Goal: Information Seeking & Learning: Learn about a topic

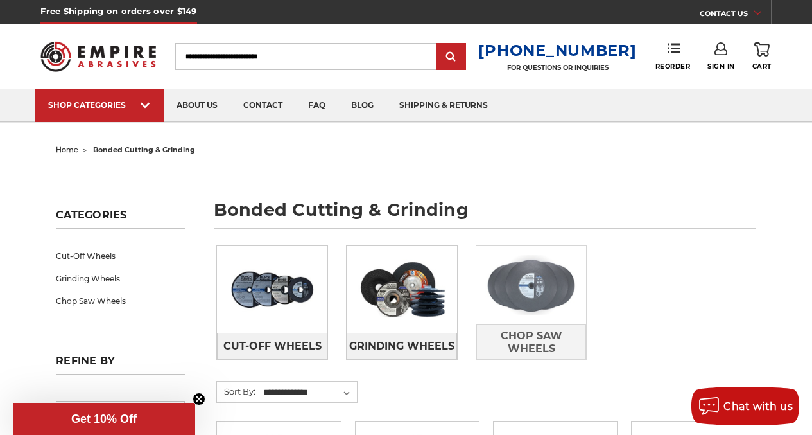
click at [555, 297] on img at bounding box center [532, 285] width 110 height 78
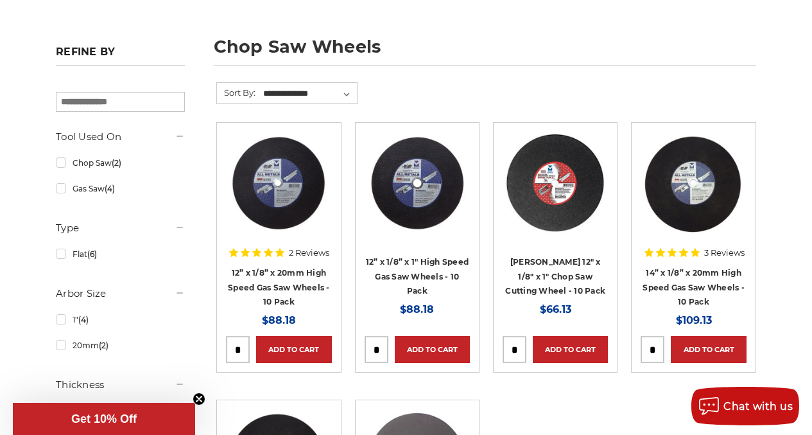
scroll to position [129, 0]
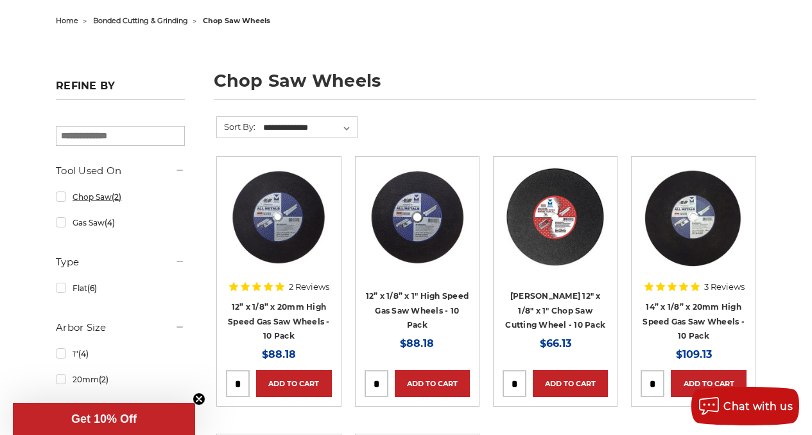
click at [58, 199] on link "Chop Saw (2)" at bounding box center [120, 197] width 129 height 22
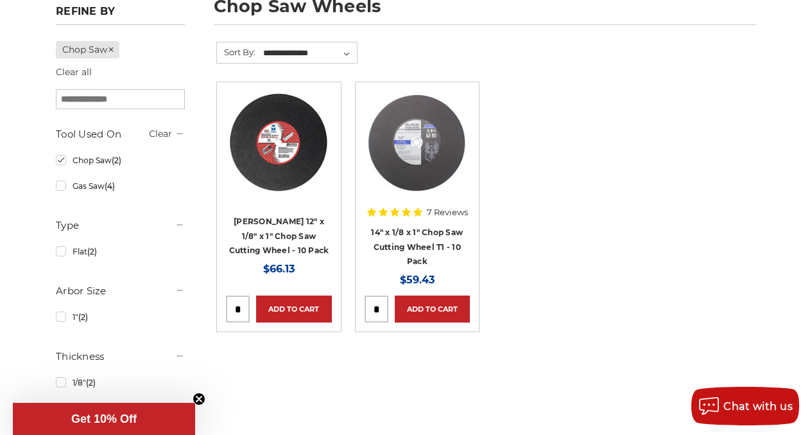
scroll to position [257, 0]
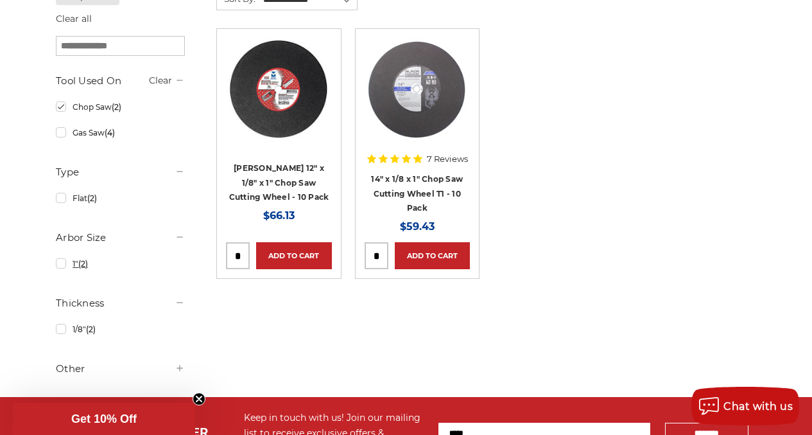
click at [59, 266] on link "1" (2)" at bounding box center [120, 263] width 129 height 22
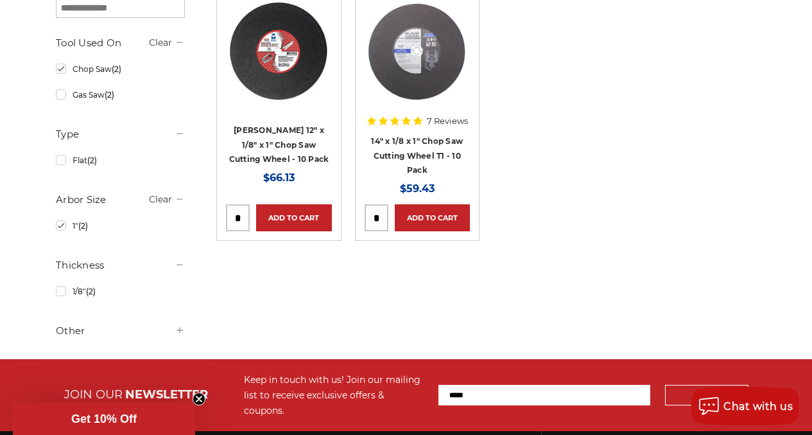
scroll to position [321, 0]
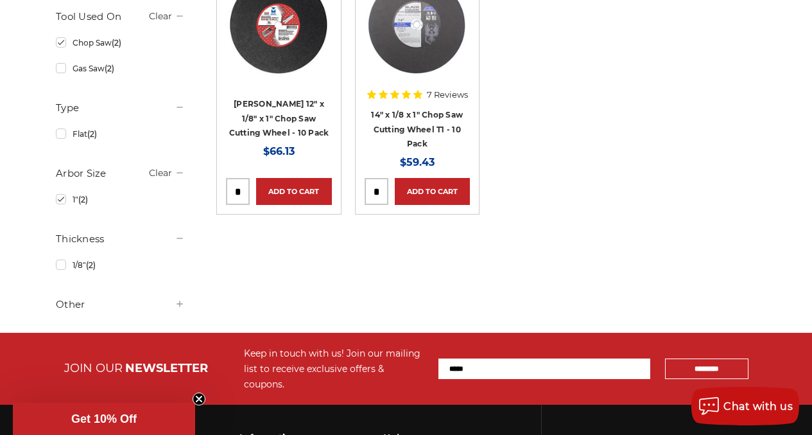
click at [72, 303] on h5 "Other" at bounding box center [120, 304] width 129 height 15
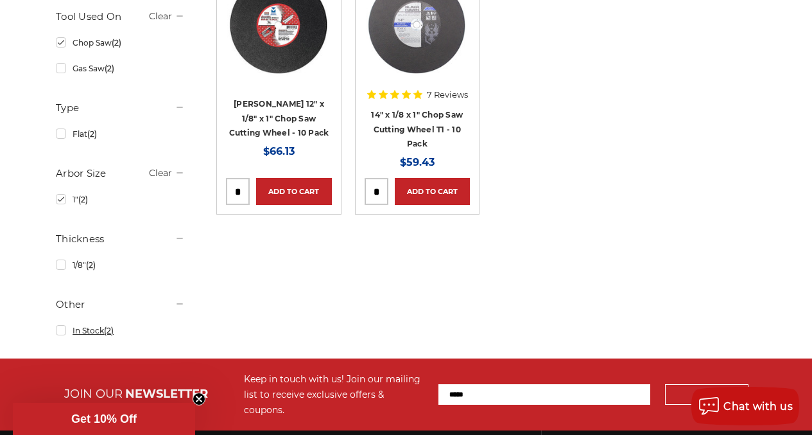
click at [61, 335] on link "In Stock (2)" at bounding box center [120, 330] width 129 height 22
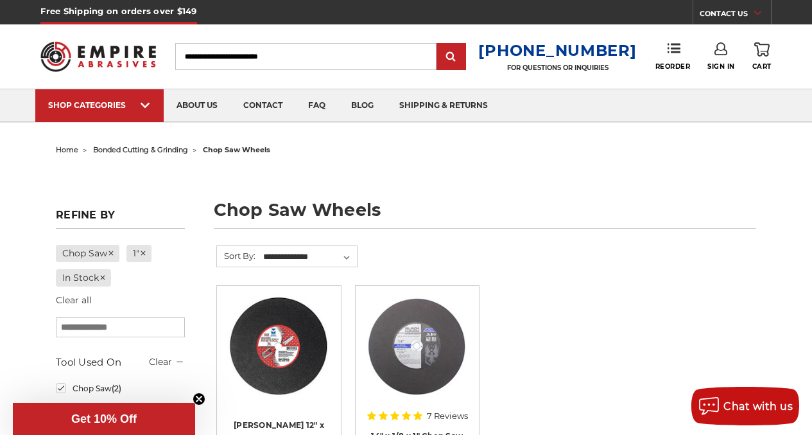
click at [211, 62] on input "Search" at bounding box center [305, 56] width 261 height 27
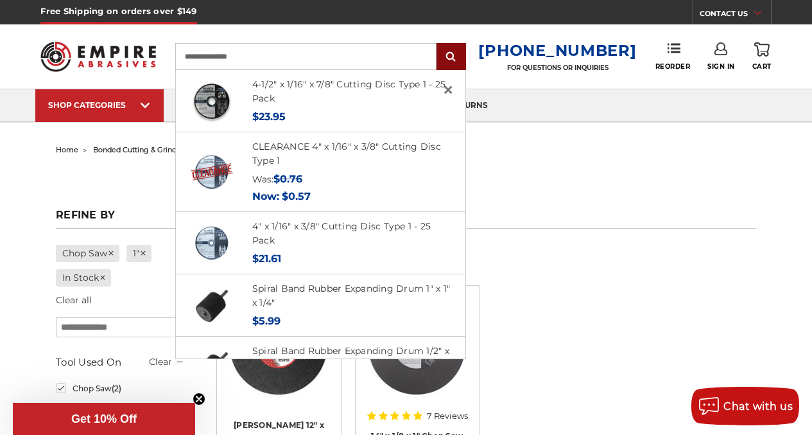
type input "**********"
click at [464, 51] on input "submit" at bounding box center [452, 57] width 26 height 26
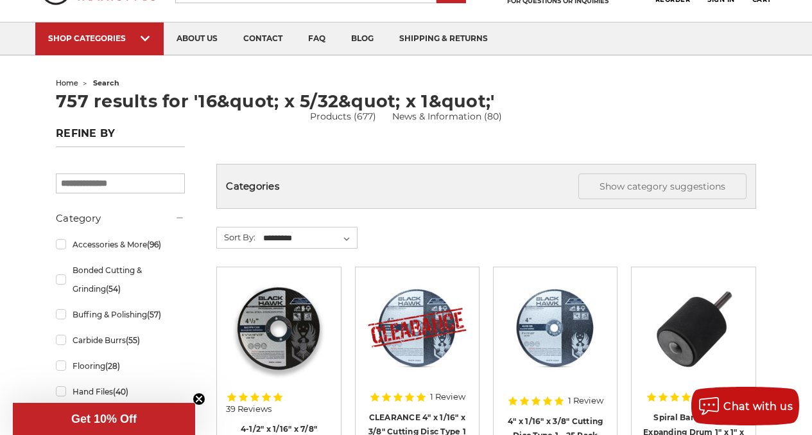
scroll to position [64, 0]
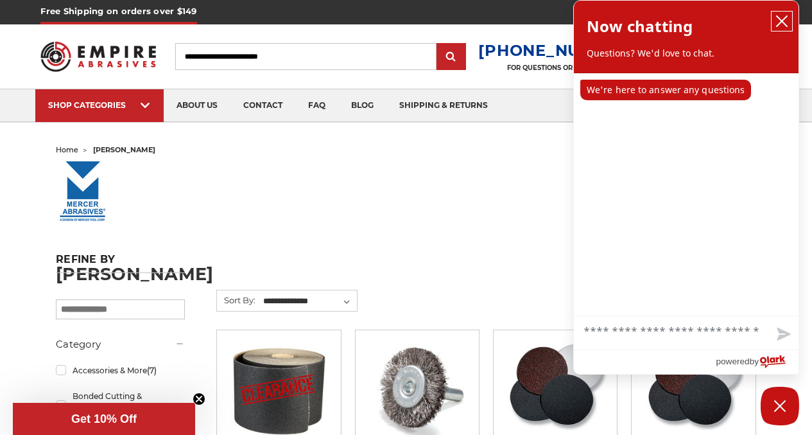
click at [780, 21] on icon "close chatbox" at bounding box center [782, 21] width 13 height 13
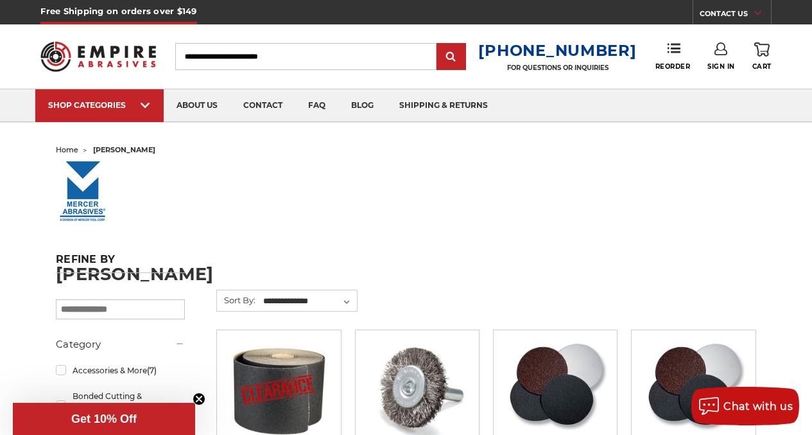
click at [195, 57] on input "Search" at bounding box center [305, 56] width 261 height 27
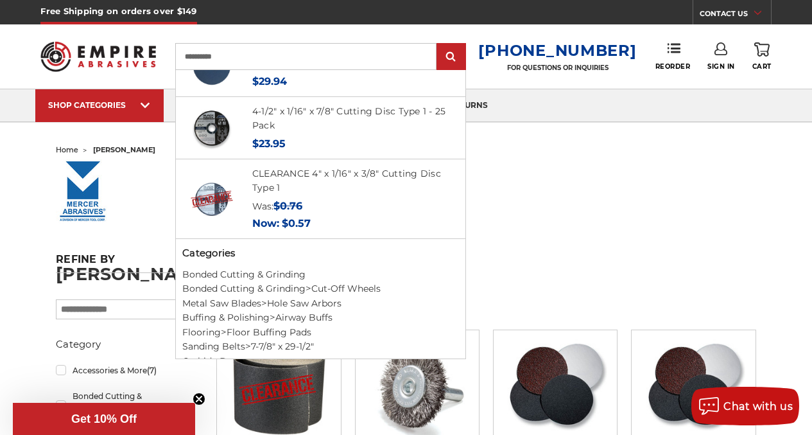
scroll to position [625, 0]
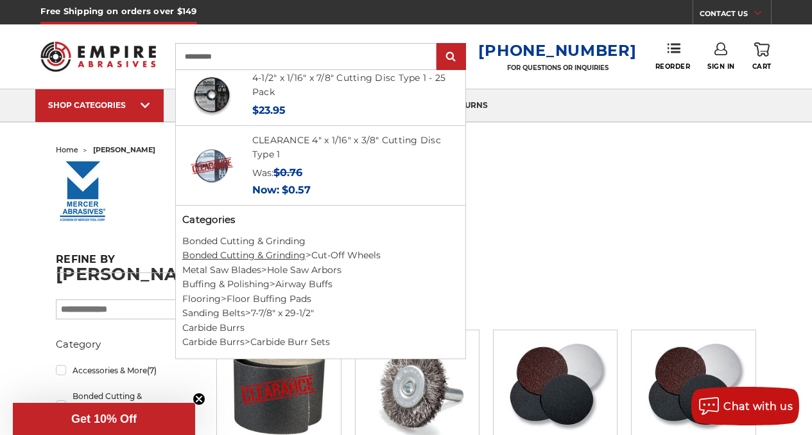
type input "**********"
click at [253, 257] on link "Bonded Cutting & Grinding" at bounding box center [243, 255] width 123 height 12
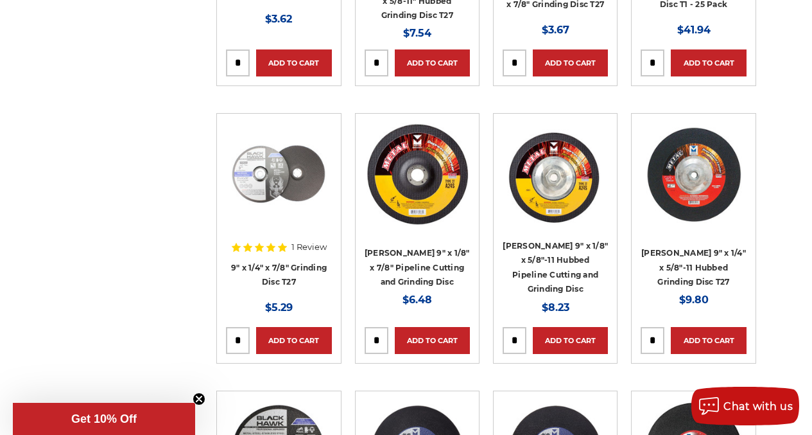
scroll to position [2826, 0]
